Goal: Check status

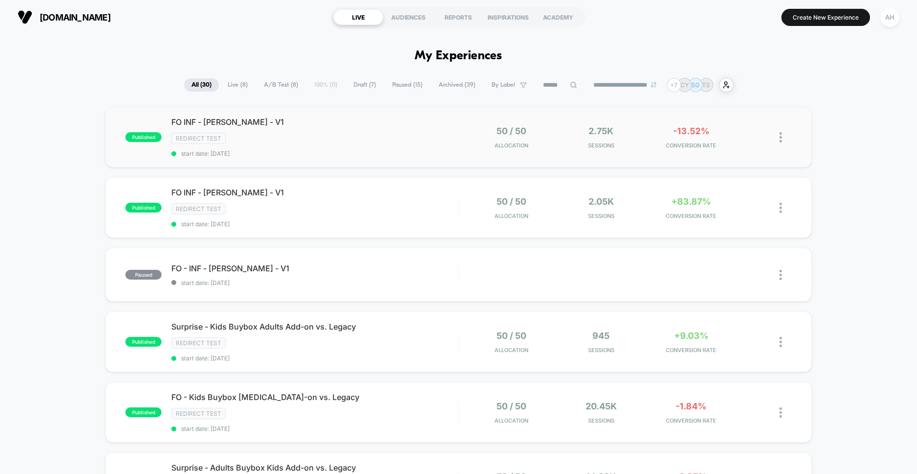
click at [298, 162] on div "published FO INF - [PERSON_NAME] - V1 Redirect Test start date: [DATE] 50 / 50 …" at bounding box center [458, 137] width 706 height 61
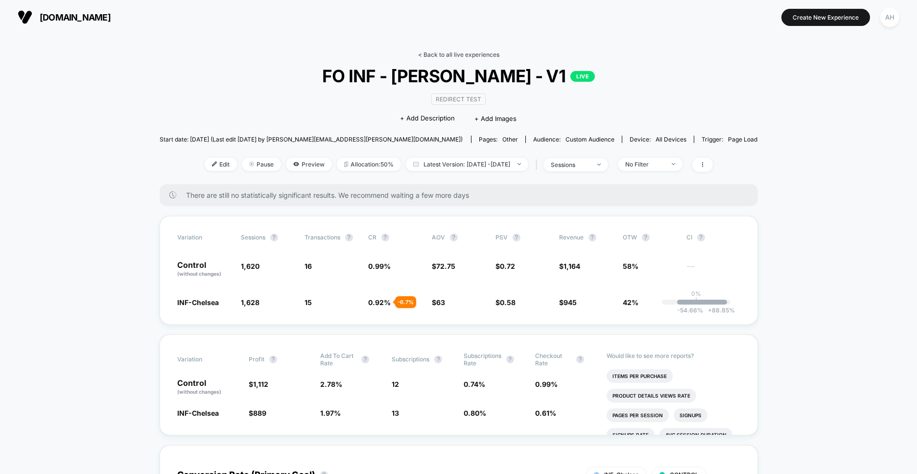
click at [448, 52] on link "< Back to all live experiences" at bounding box center [458, 54] width 81 height 7
